Goal: Contribute content

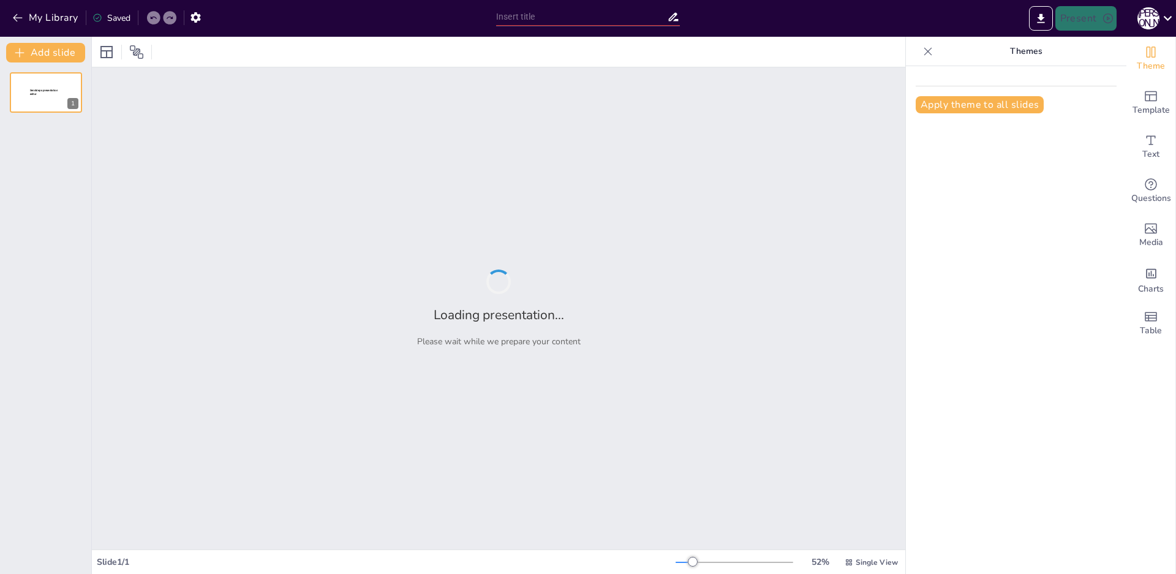
type input "Разнообразие народов мира: Мы все разные, но вместе!"
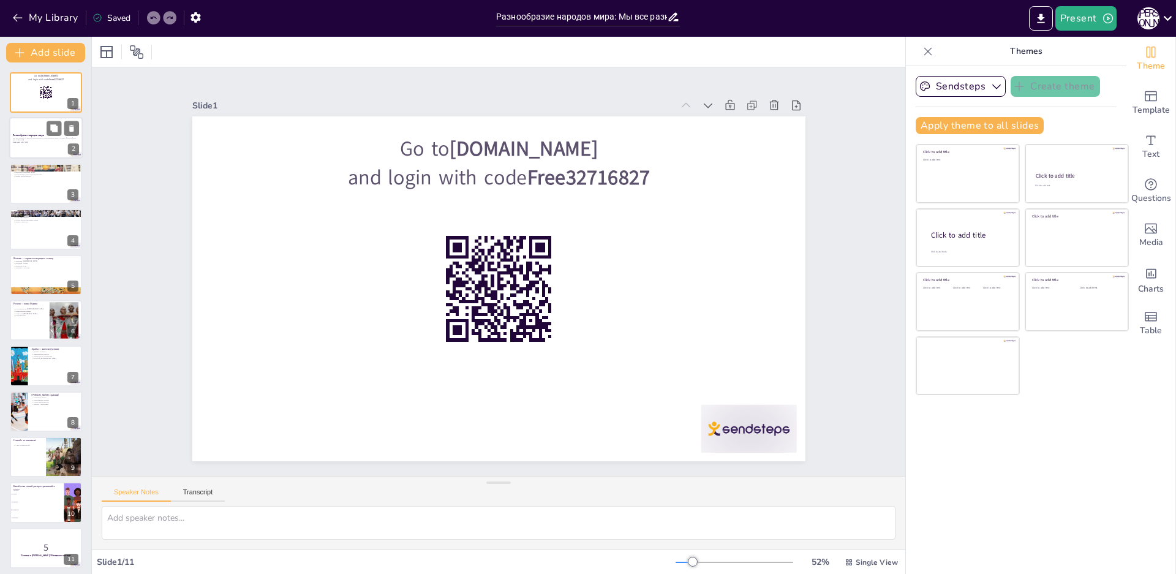
click at [42, 153] on div at bounding box center [46, 139] width 74 height 42
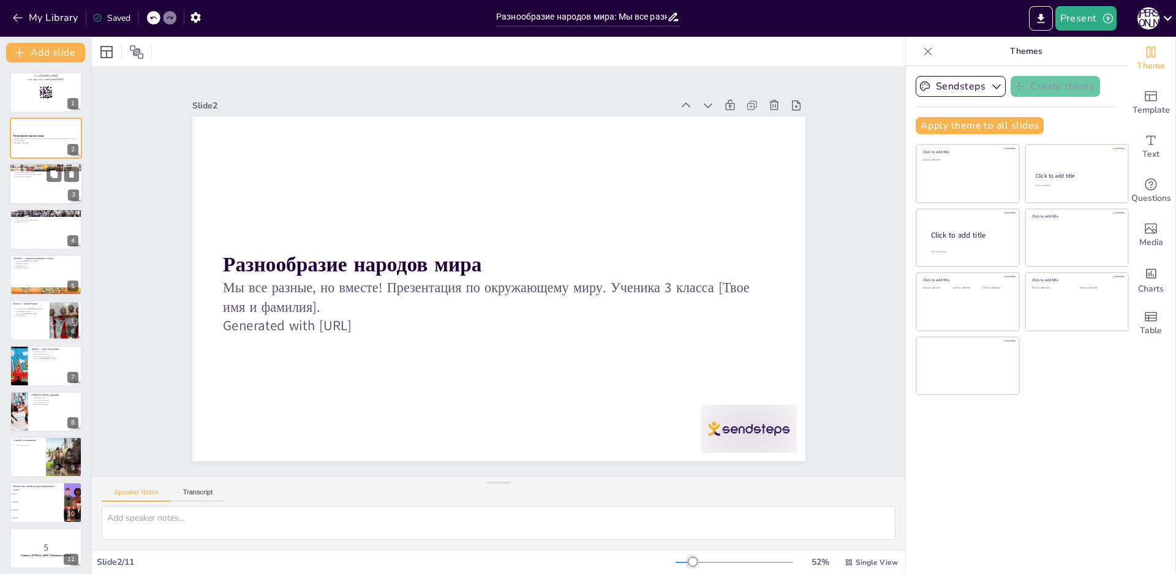
checkbox input "true"
click at [34, 192] on div at bounding box center [46, 184] width 74 height 42
type textarea "Lorem — ips dolors ametc, adipisc elits doei t incid utlabo etd magn a enimad m…"
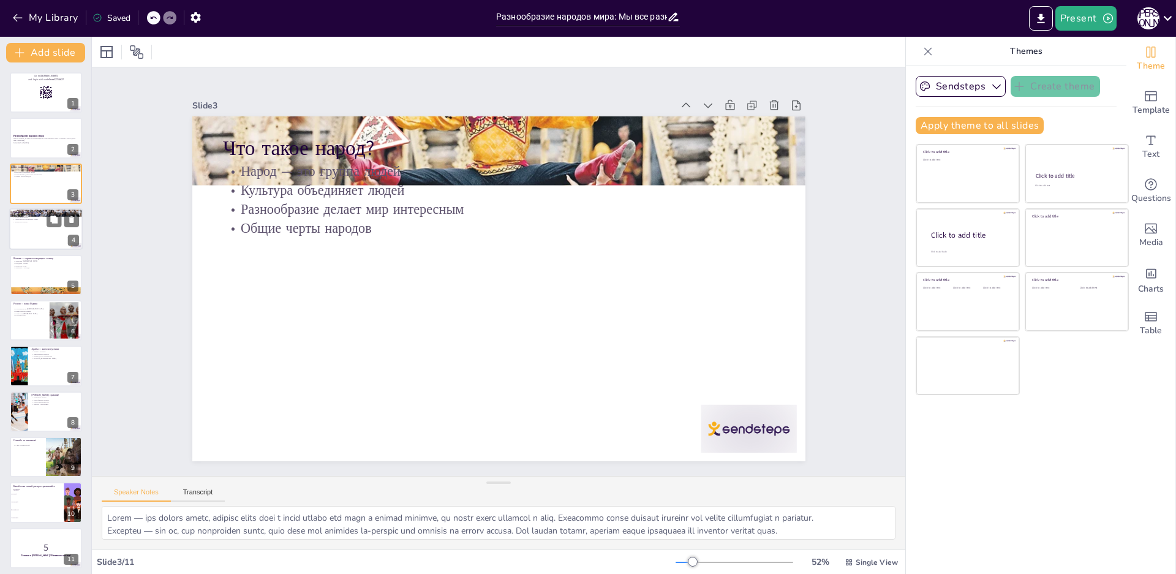
checkbox input "true"
click at [37, 230] on div at bounding box center [46, 229] width 74 height 42
type textarea "Lo ipsumdo sitam conse 8 adipiscing elits, d eiusmo te inc utlabore. Etd magnaa…"
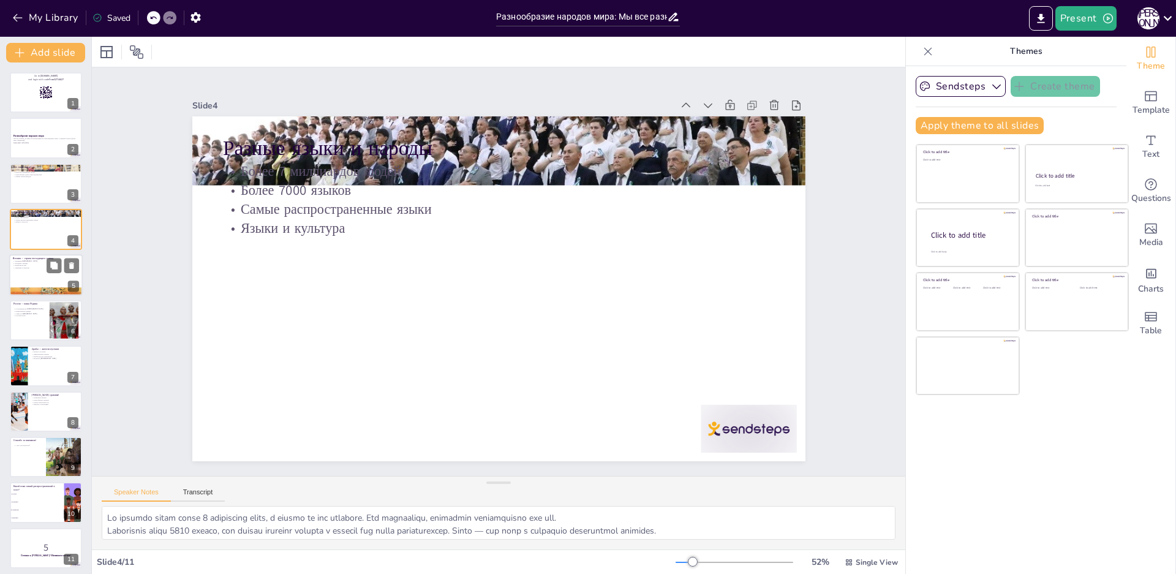
checkbox input "true"
click at [29, 284] on div at bounding box center [46, 275] width 74 height 42
type textarea "Япония известна своими глубокими традициями и уважением к культуре. Это помогае…"
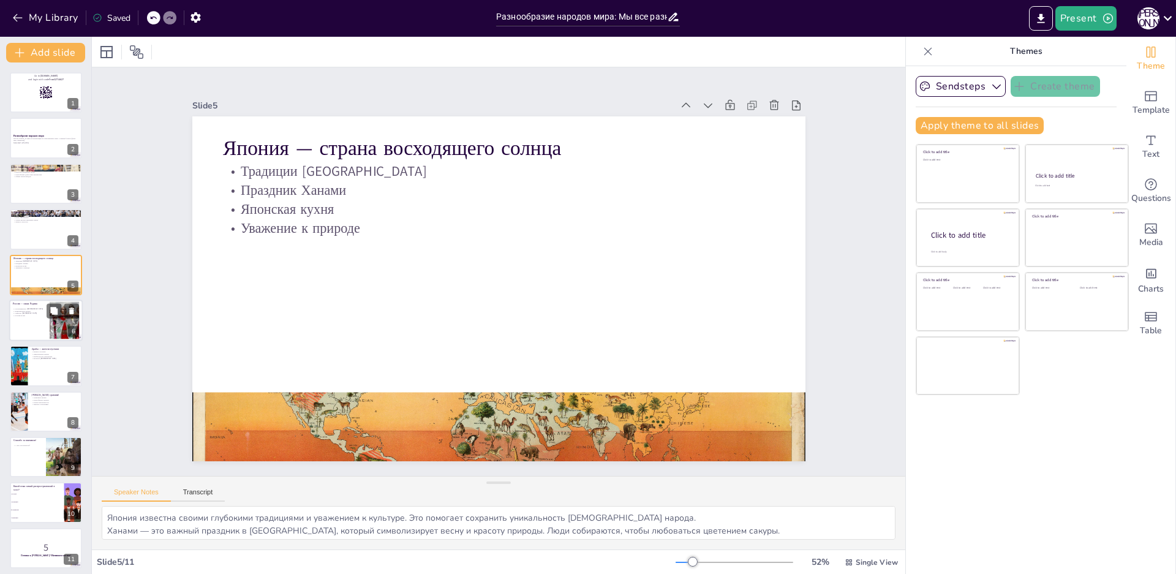
checkbox input "true"
click at [27, 318] on div at bounding box center [46, 321] width 74 height 42
type textarea "Русские известны своим гостеприимством, что делает их культуру уникальной. Гост…"
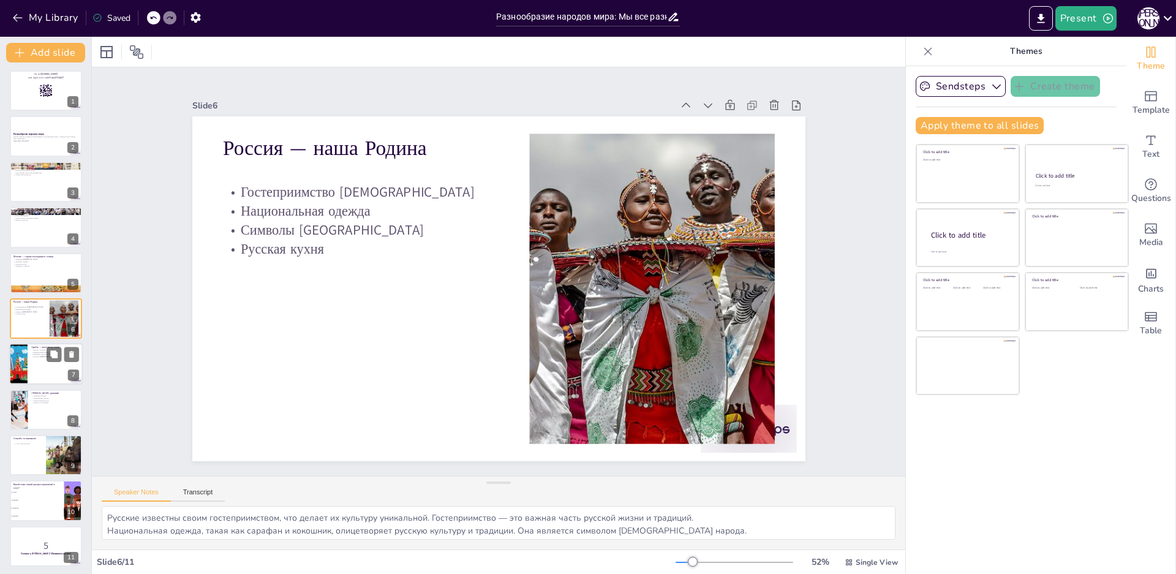
checkbox input "true"
click at [22, 371] on div at bounding box center [19, 365] width 74 height 42
type textarea "Арабы живут в сложных условиях пустыни, и это сильно влияет на их образ жизни и…"
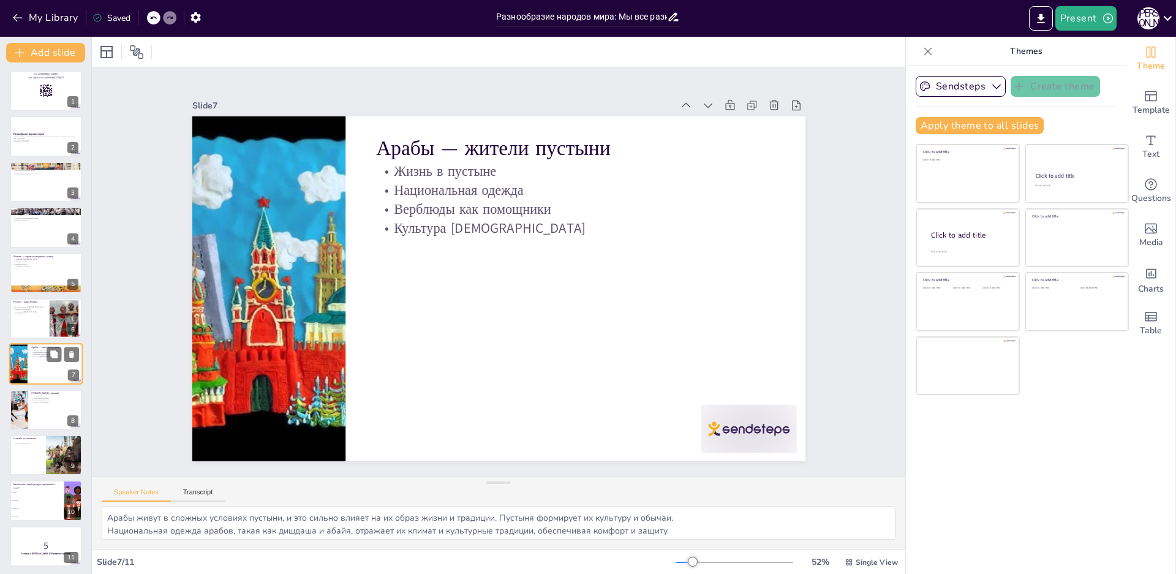
scroll to position [4, 0]
checkbox input "true"
click at [17, 422] on div at bounding box center [18, 408] width 85 height 42
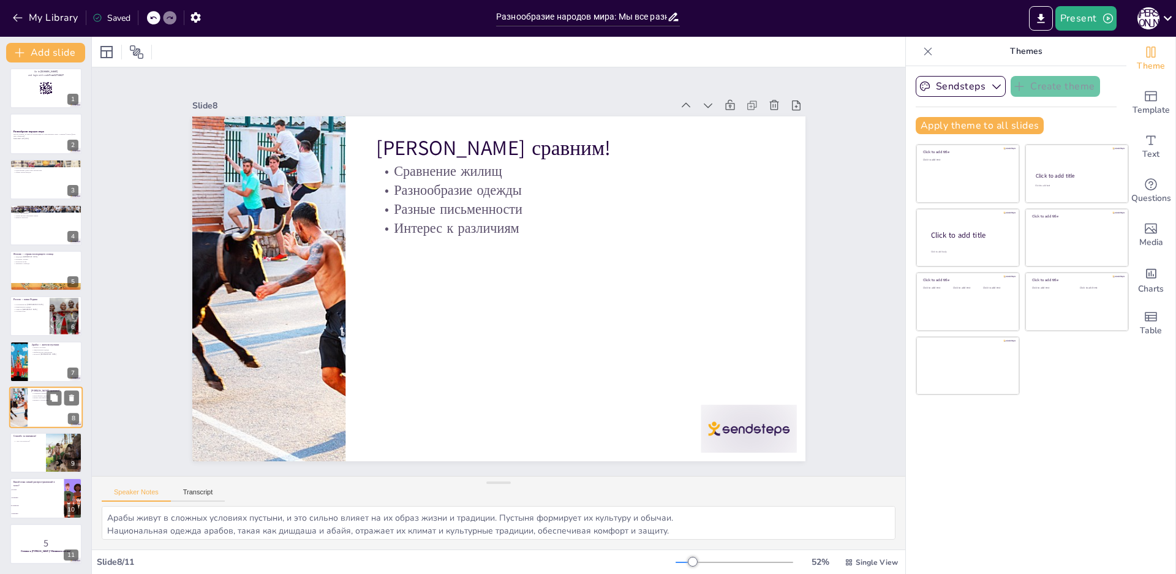
type textarea "Сравнение жилищ показывает, как разные народы адаптировались к своим условиям. …"
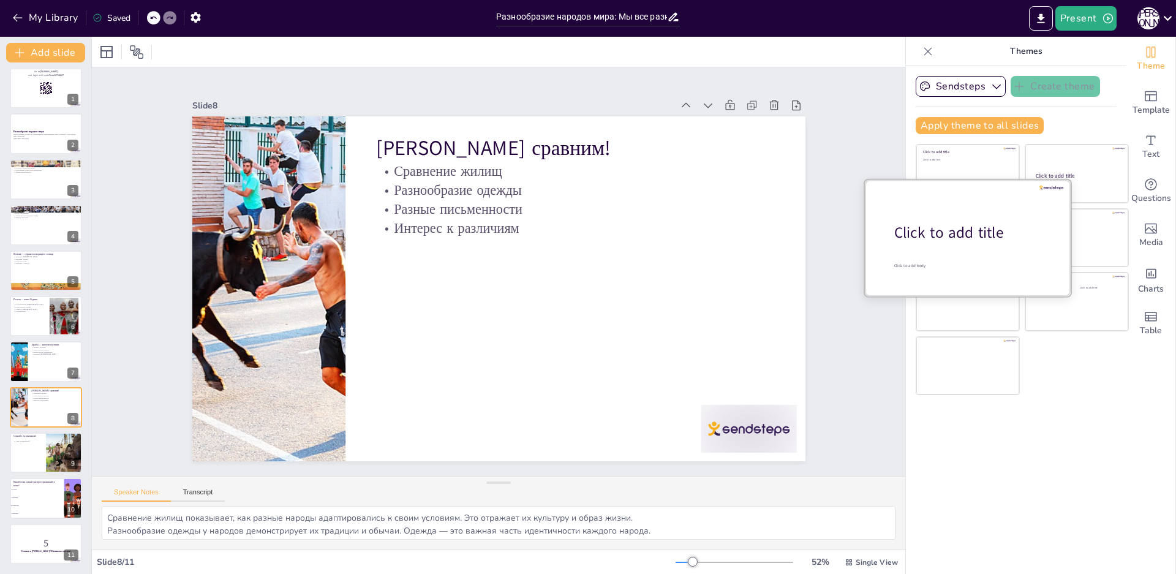
click at [939, 245] on div at bounding box center [968, 238] width 206 height 116
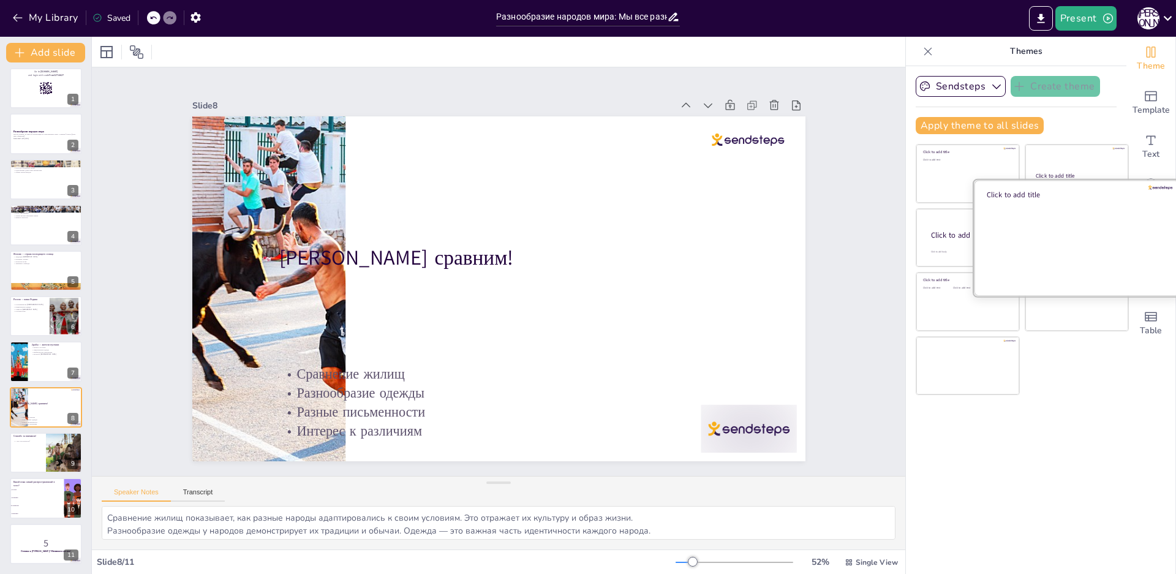
click at [1068, 227] on div at bounding box center [1077, 238] width 206 height 116
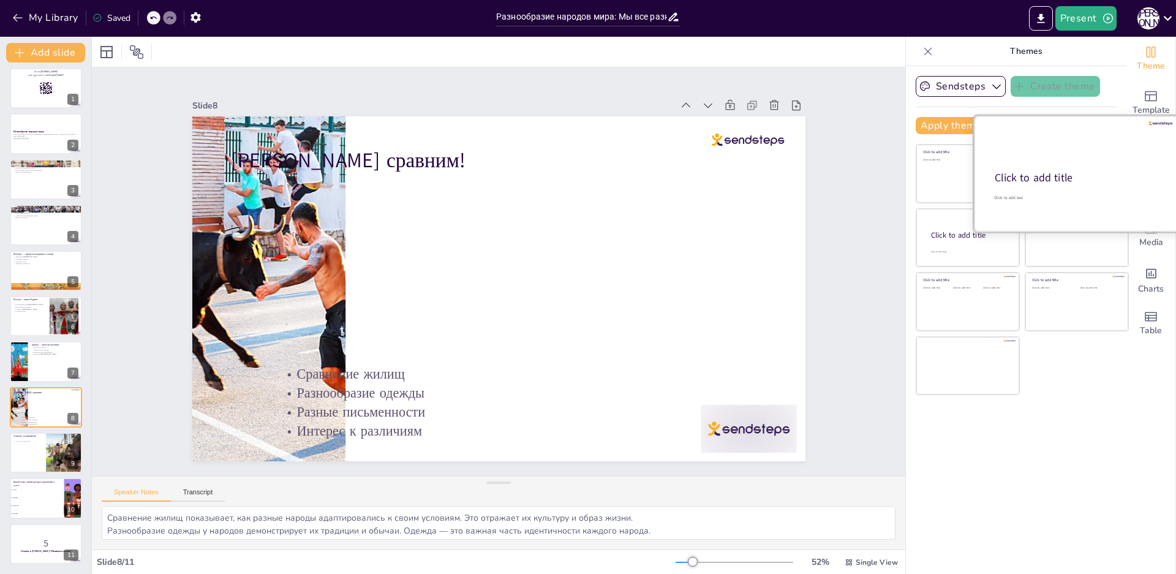
click at [1058, 159] on div at bounding box center [1077, 174] width 206 height 116
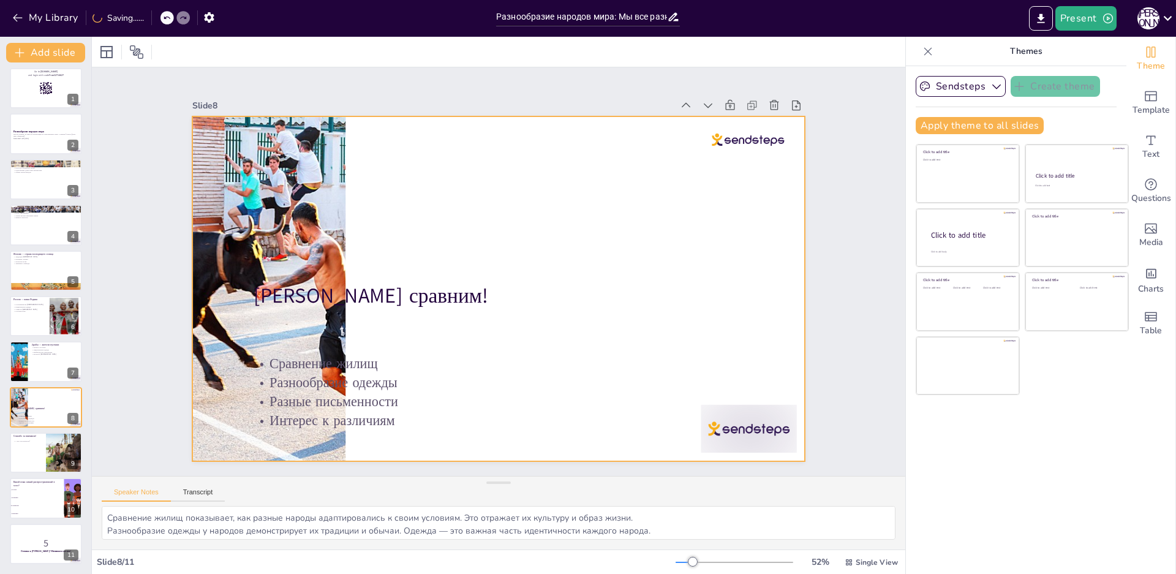
checkbox input "true"
